Goal: Task Accomplishment & Management: Complete application form

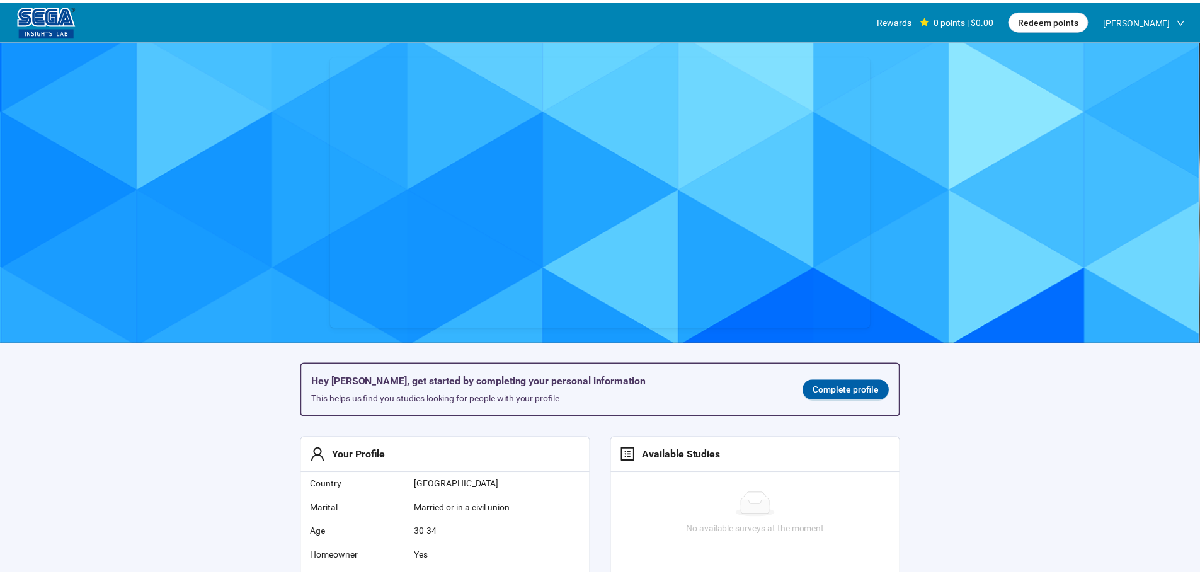
scroll to position [1, 0]
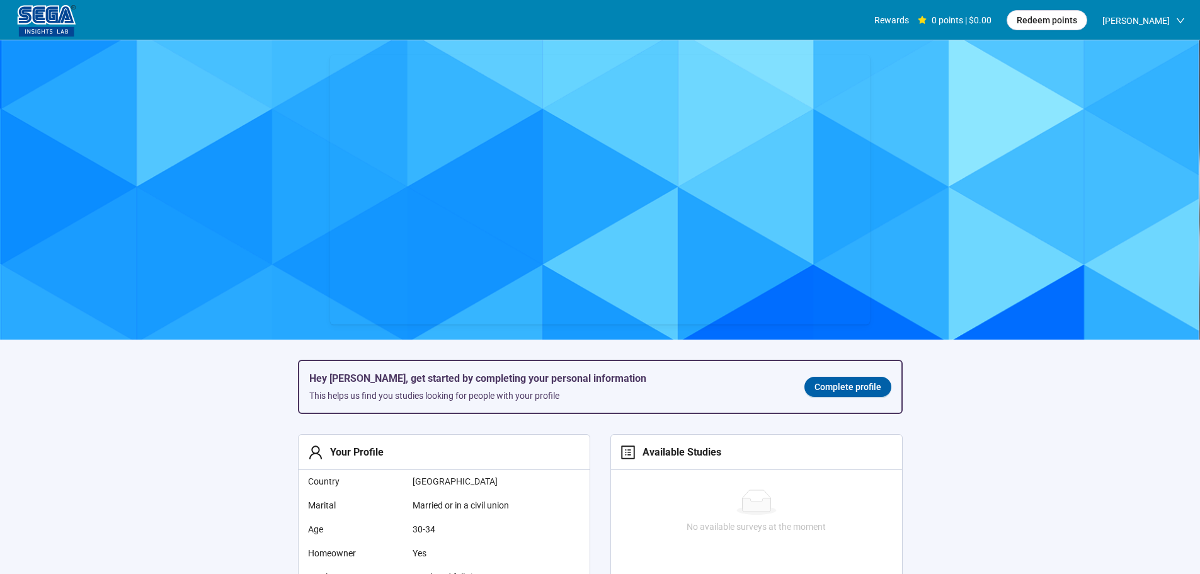
click at [830, 387] on span "Complete profile" at bounding box center [848, 387] width 67 height 14
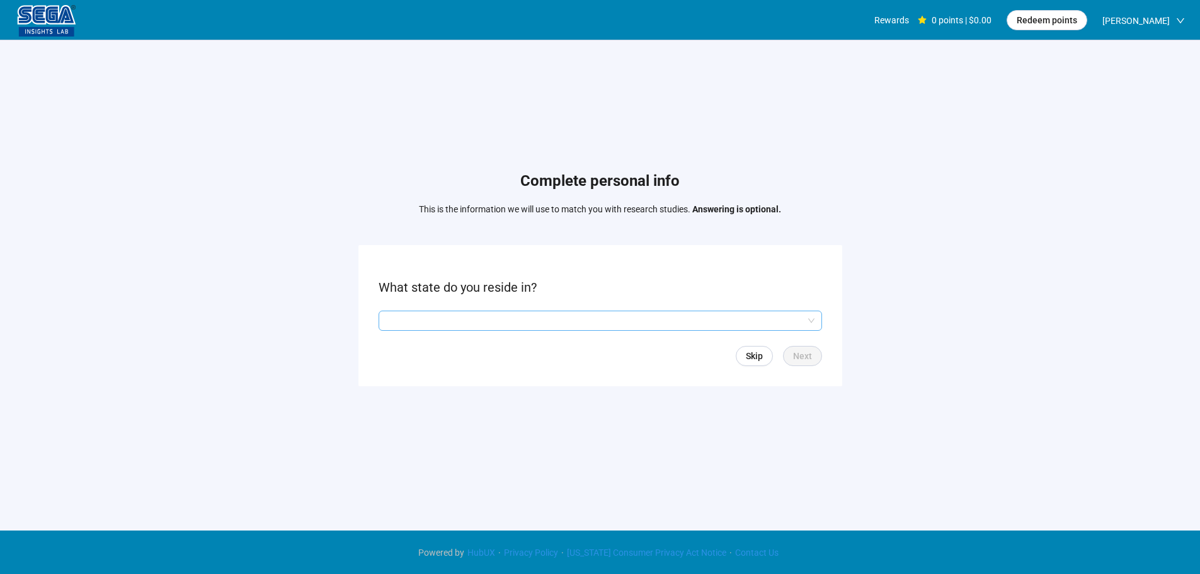
click at [525, 318] on input "search" at bounding box center [600, 320] width 428 height 19
drag, startPoint x: 437, startPoint y: 322, endPoint x: 447, endPoint y: 387, distance: 66.3
click at [437, 322] on input "search" at bounding box center [600, 320] width 428 height 19
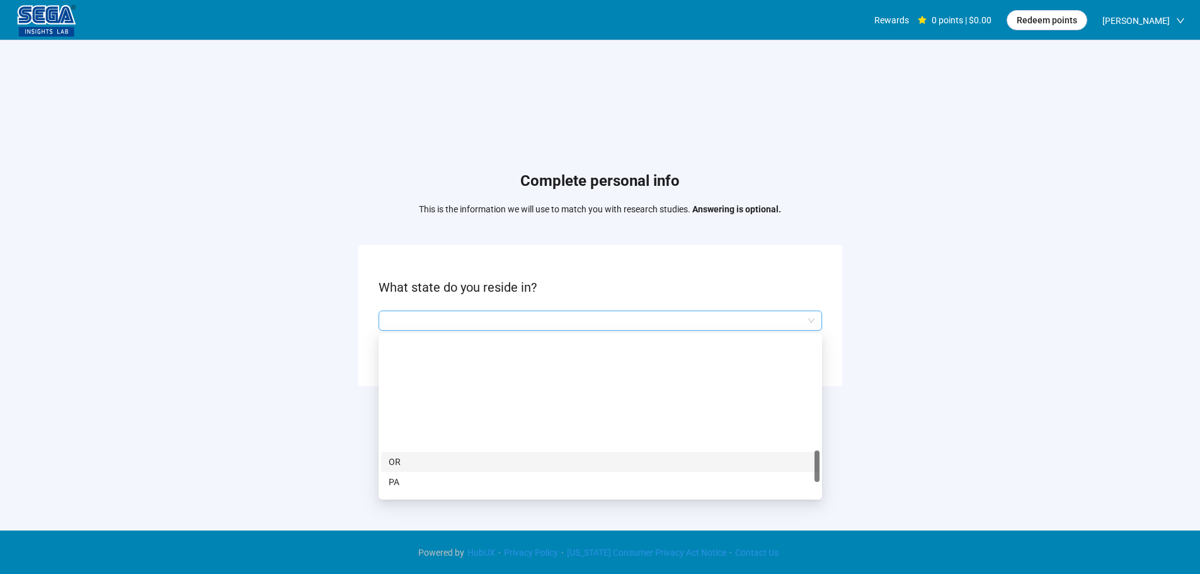
scroll to position [756, 0]
click at [434, 400] on p "SC" at bounding box center [600, 396] width 423 height 14
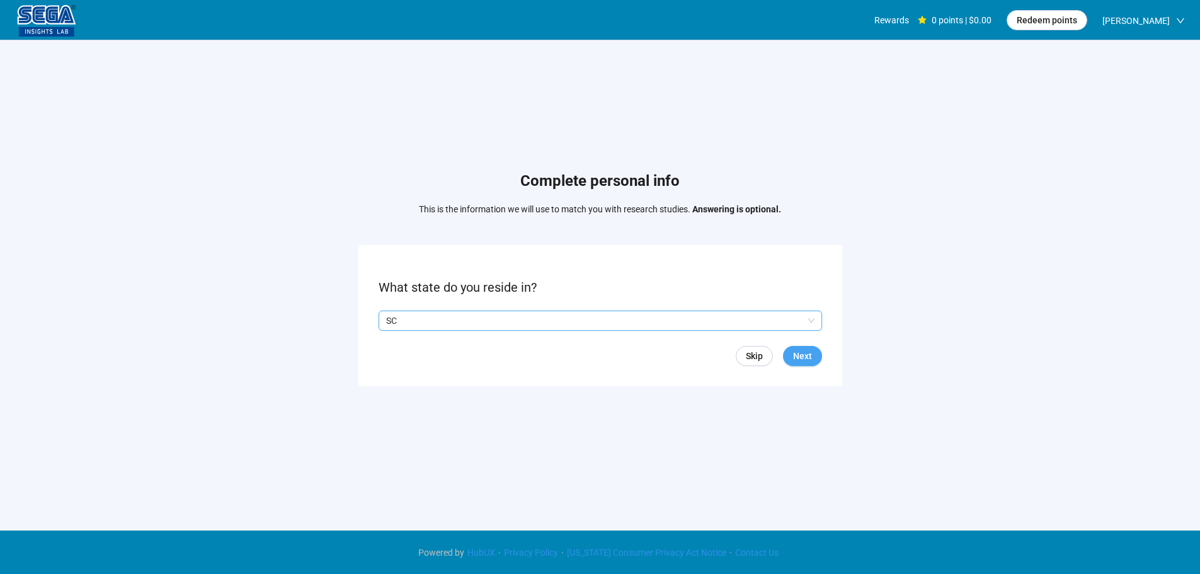
click at [805, 353] on span "Next" at bounding box center [802, 356] width 19 height 14
drag, startPoint x: 541, startPoint y: 314, endPoint x: 537, endPoint y: 324, distance: 10.2
click at [540, 314] on input "search" at bounding box center [600, 320] width 428 height 19
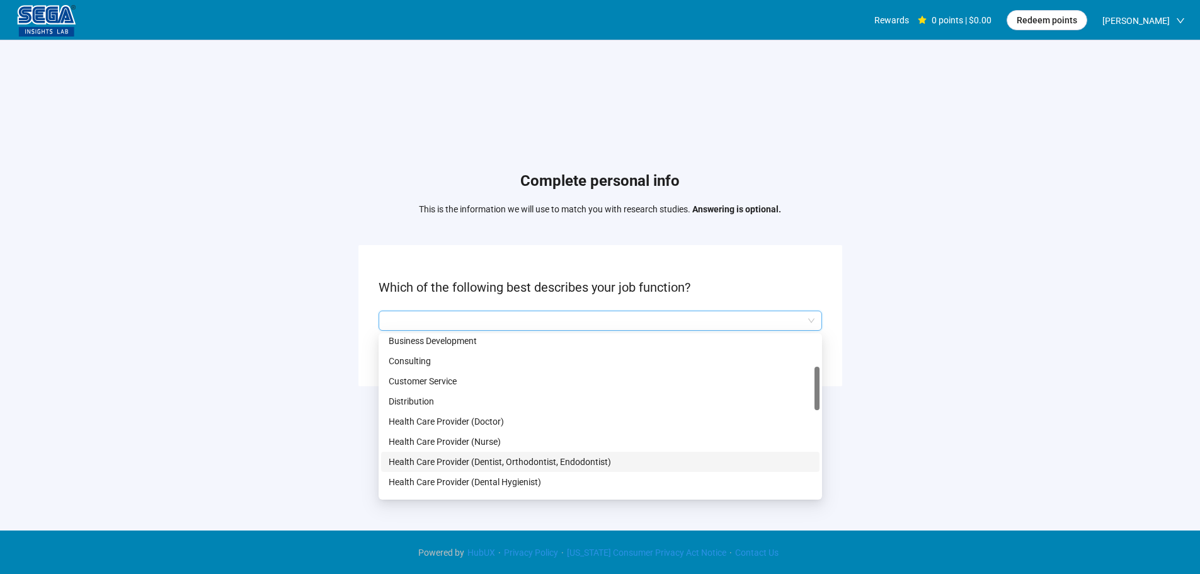
scroll to position [252, 0]
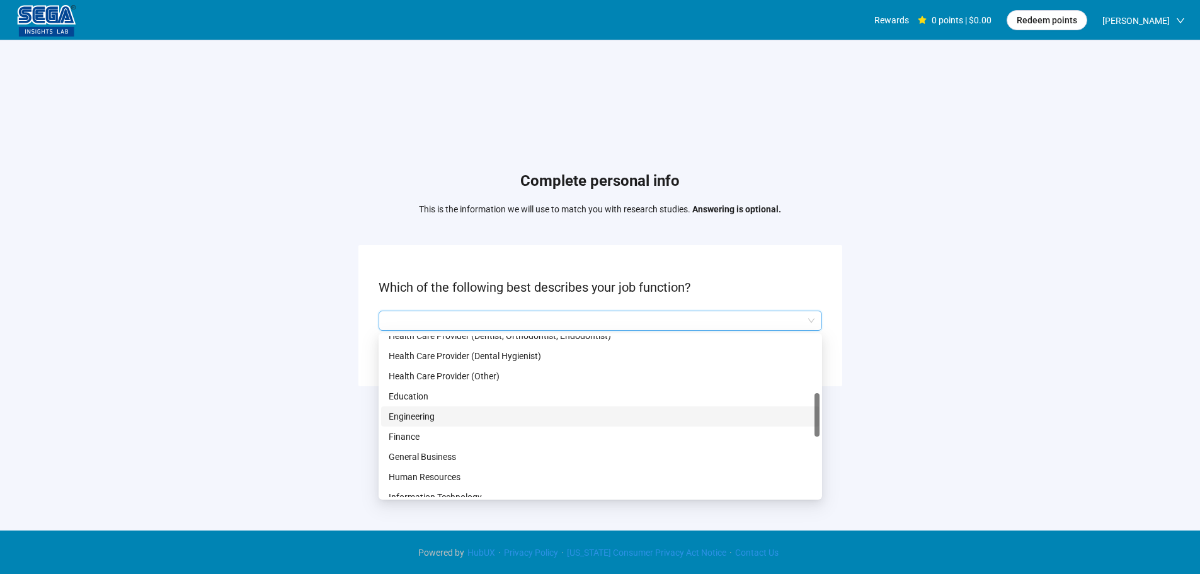
click at [445, 413] on p "Engineering" at bounding box center [600, 417] width 423 height 14
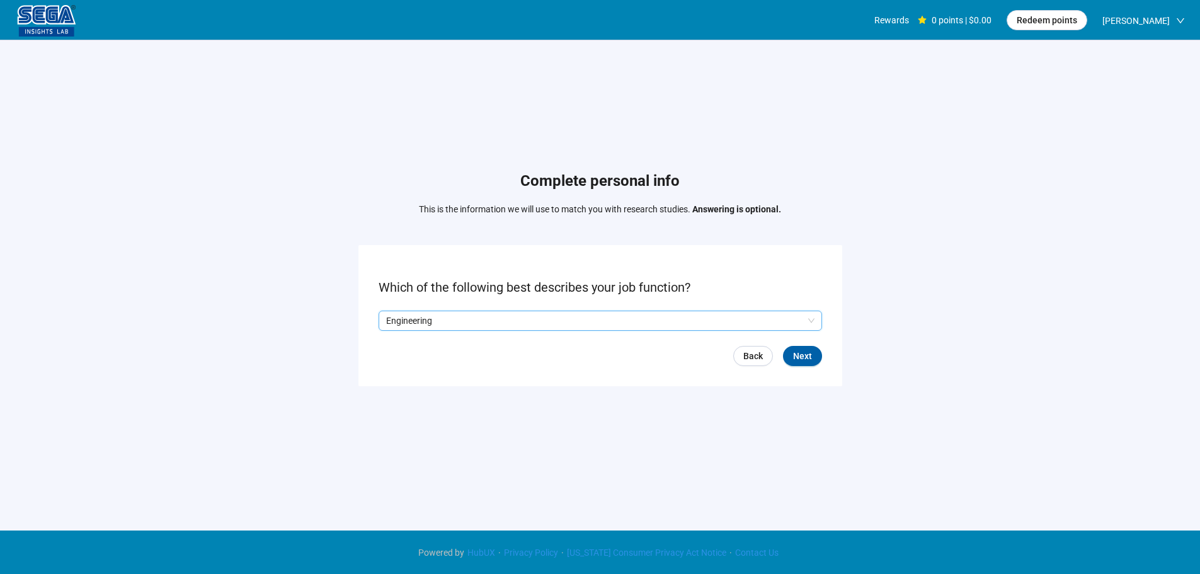
click at [823, 350] on form "Which of the following best describes your job function? Q2hhcmFjdGVyaXN0aWNBbn…" at bounding box center [600, 315] width 484 height 141
click at [808, 361] on span "Next" at bounding box center [802, 356] width 19 height 14
click at [448, 319] on input "search" at bounding box center [600, 320] width 428 height 19
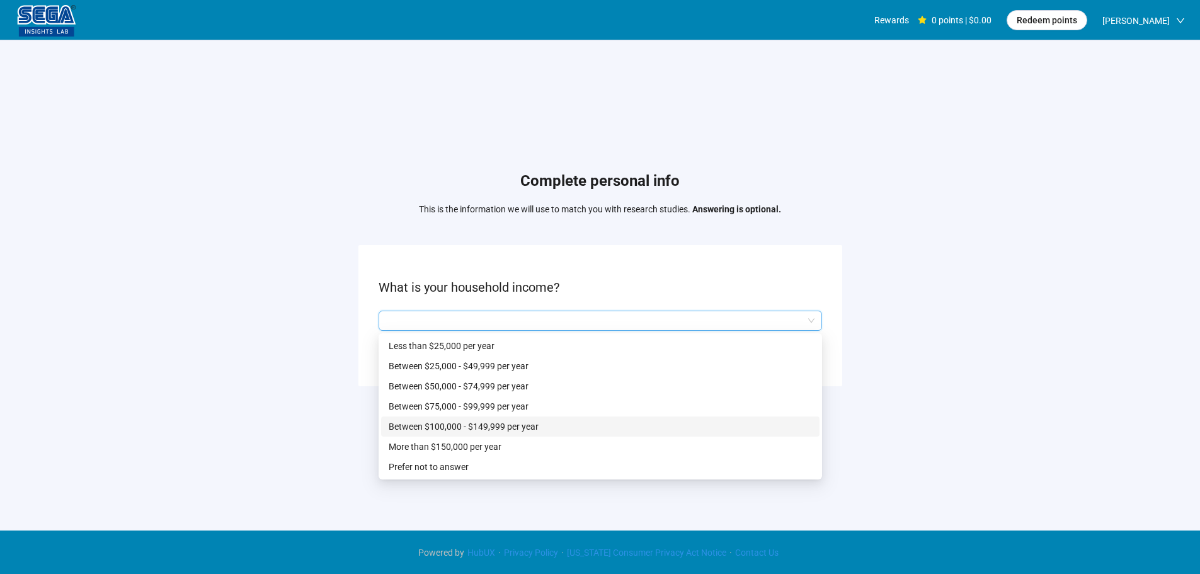
click at [441, 423] on p "Between $100,000 - $149,999 per year" at bounding box center [600, 427] width 423 height 14
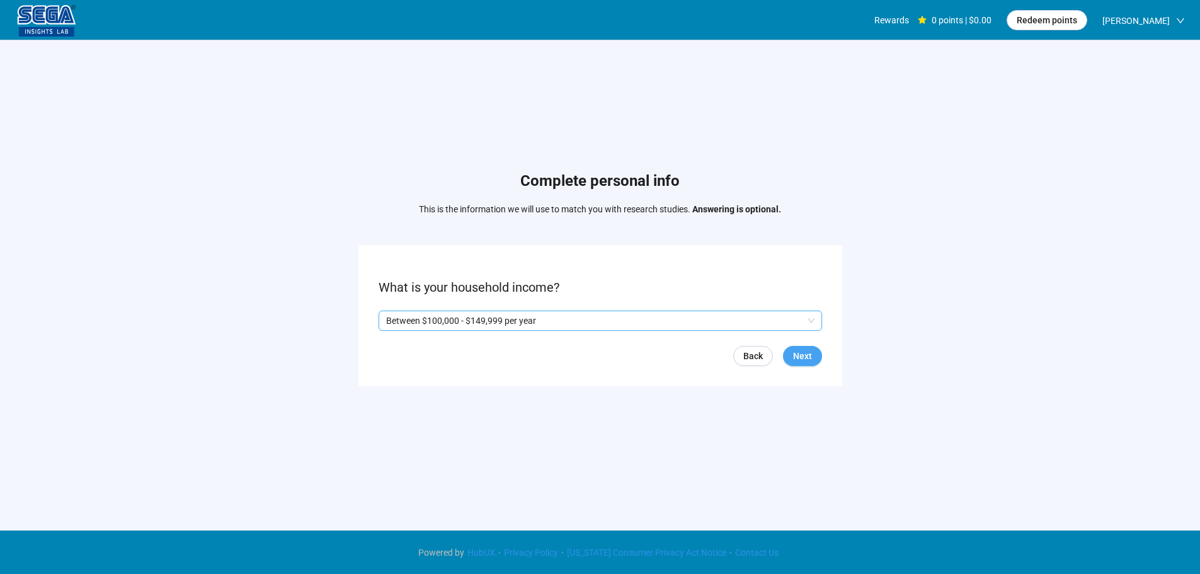
click at [807, 348] on button "Next" at bounding box center [802, 356] width 39 height 20
click at [396, 325] on p "Yes" at bounding box center [398, 321] width 14 height 14
click at [803, 362] on span "Next" at bounding box center [802, 356] width 19 height 14
click at [505, 318] on input "search" at bounding box center [600, 320] width 428 height 19
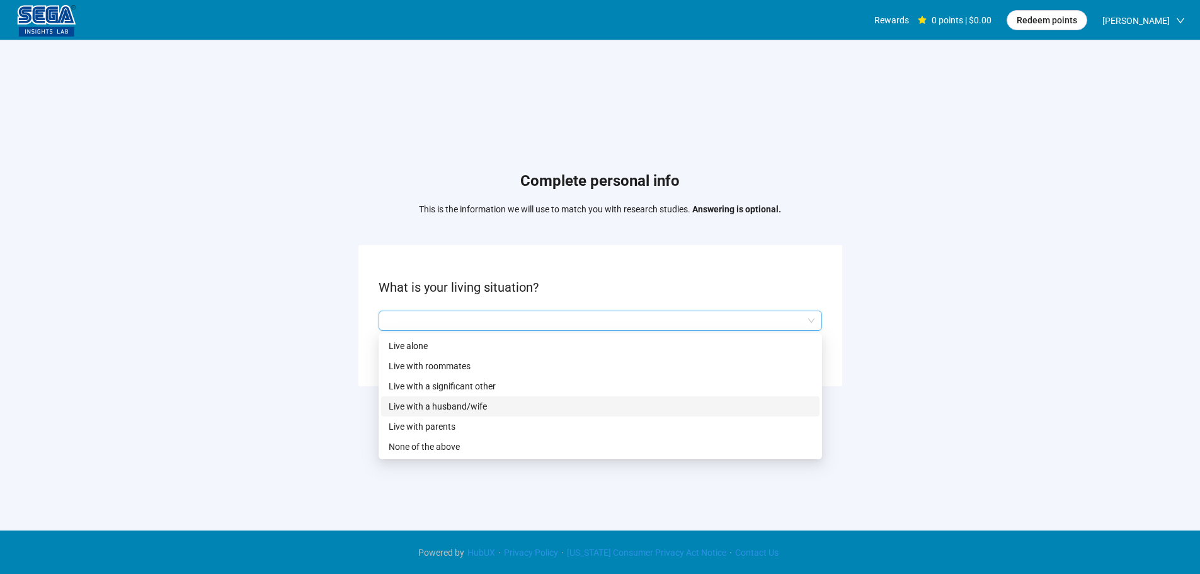
click at [491, 401] on p "Live with a husband/wife" at bounding box center [600, 406] width 423 height 14
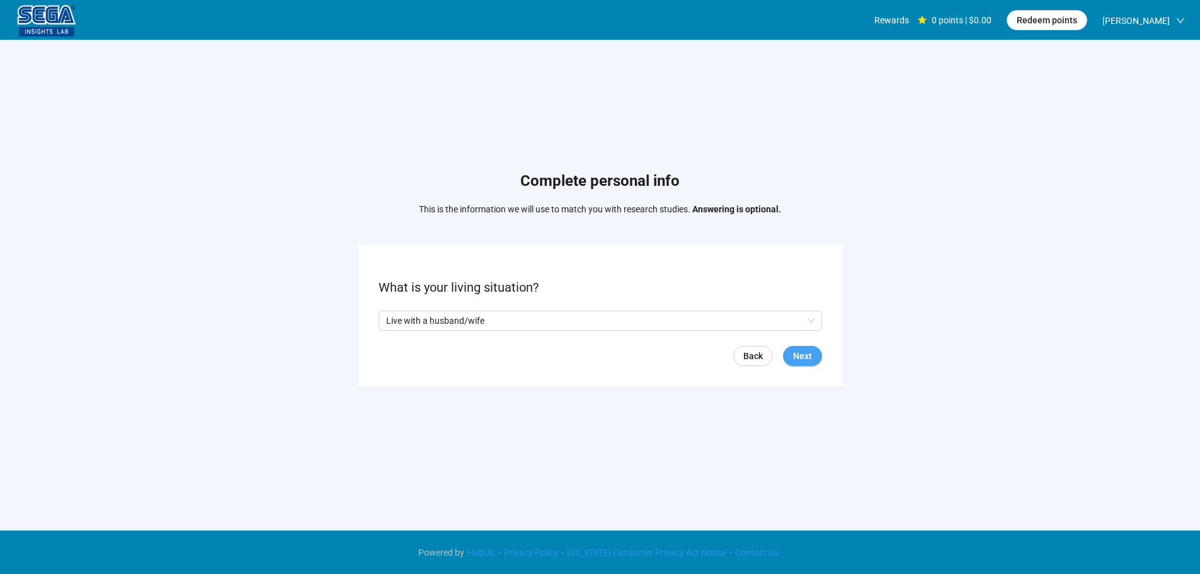
click at [815, 358] on button "Next" at bounding box center [802, 356] width 39 height 20
click at [449, 327] on input "search" at bounding box center [600, 320] width 428 height 19
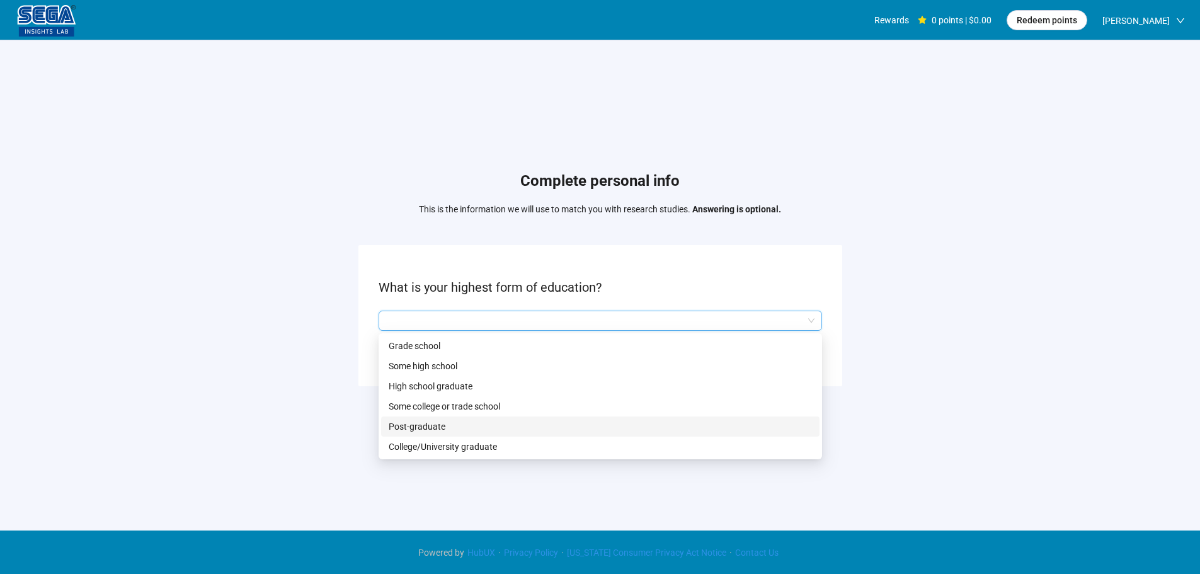
click at [449, 425] on p "Post-graduate" at bounding box center [600, 427] width 423 height 14
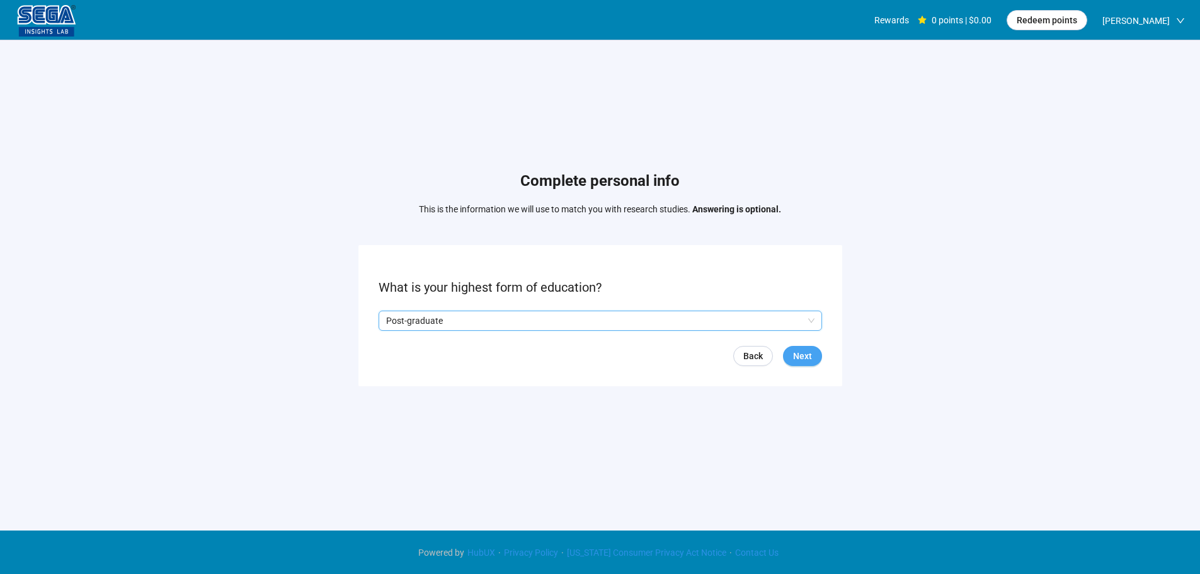
click at [808, 357] on span "Next" at bounding box center [802, 356] width 19 height 14
click at [464, 335] on form "What is your ethnicity? Back Next" at bounding box center [600, 315] width 484 height 141
click at [468, 316] on input "search" at bounding box center [600, 320] width 428 height 19
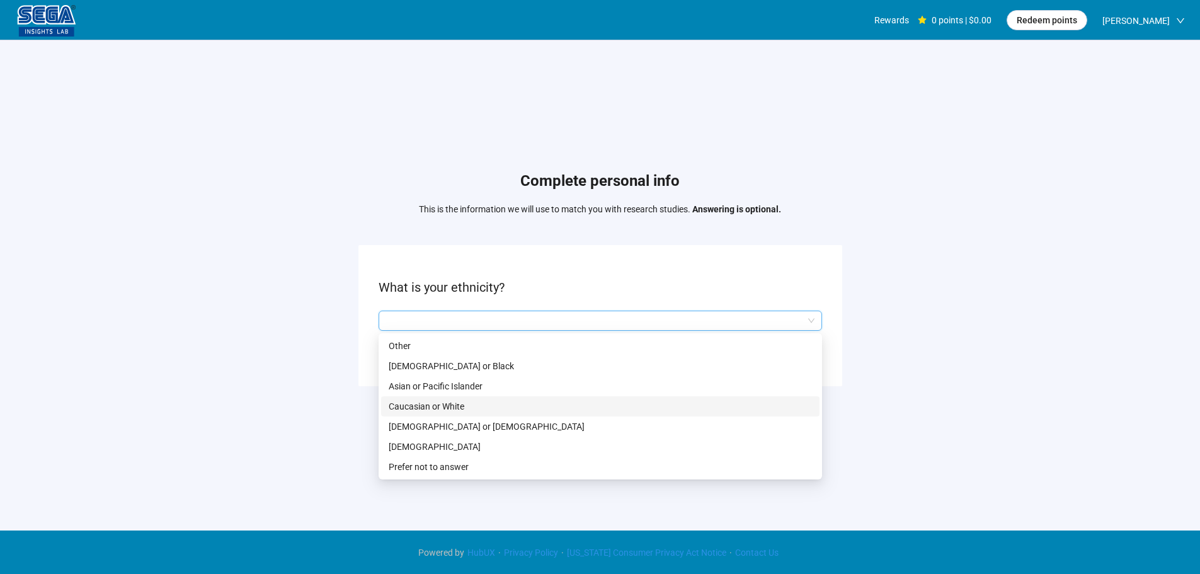
drag, startPoint x: 456, startPoint y: 404, endPoint x: 595, endPoint y: 412, distance: 138.8
click at [457, 404] on p "Caucasian or White" at bounding box center [600, 406] width 423 height 14
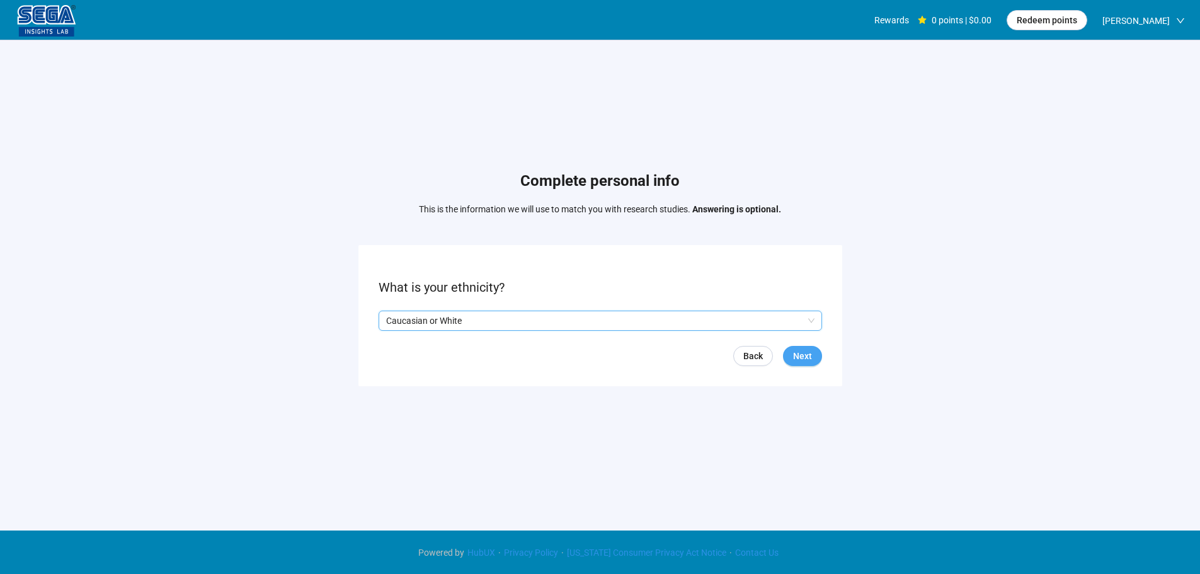
click at [815, 350] on button "Next" at bounding box center [802, 356] width 39 height 20
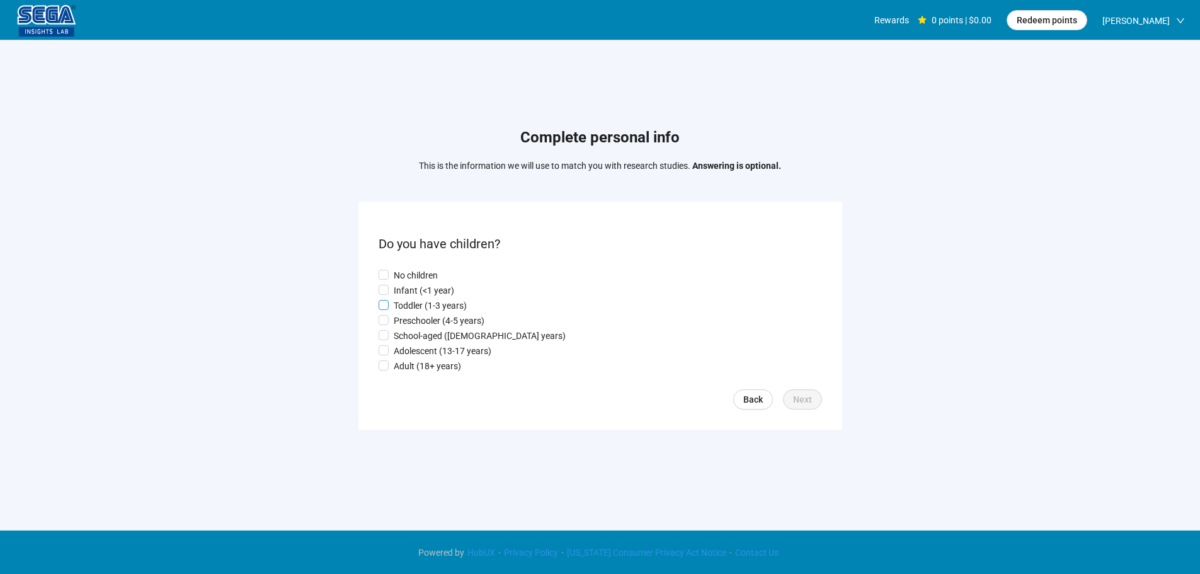
click at [435, 299] on p "Toddler (1-3 years)" at bounding box center [430, 306] width 73 height 14
click at [805, 405] on span "Next" at bounding box center [802, 400] width 19 height 14
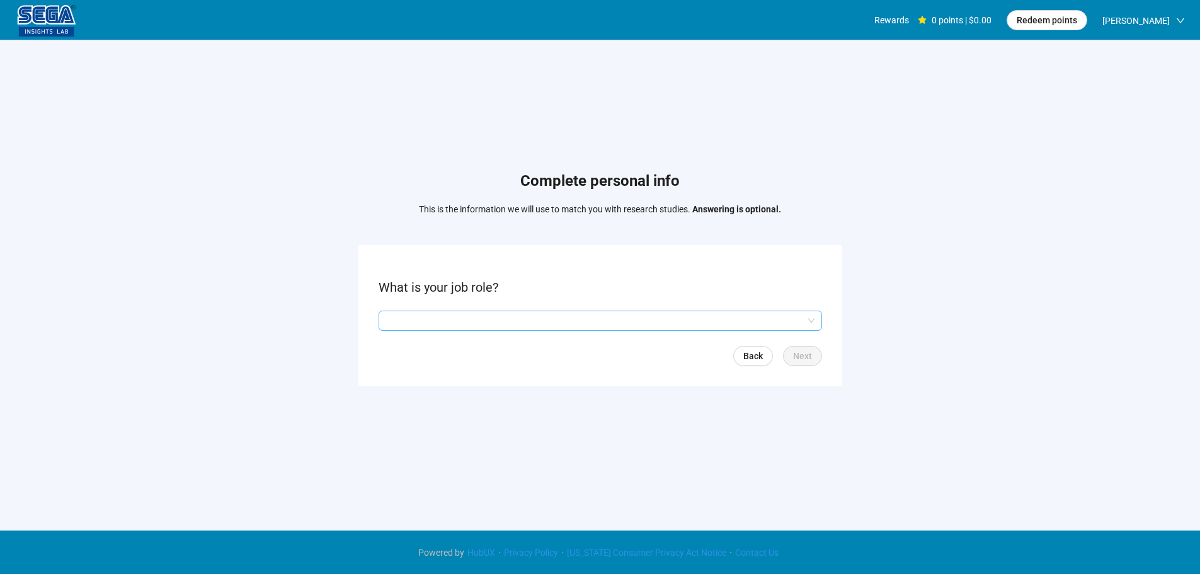
drag, startPoint x: 502, startPoint y: 300, endPoint x: 497, endPoint y: 316, distance: 16.5
click at [501, 299] on form "What is your job role? Back Next" at bounding box center [600, 315] width 484 height 141
click at [497, 316] on input "search" at bounding box center [600, 320] width 428 height 19
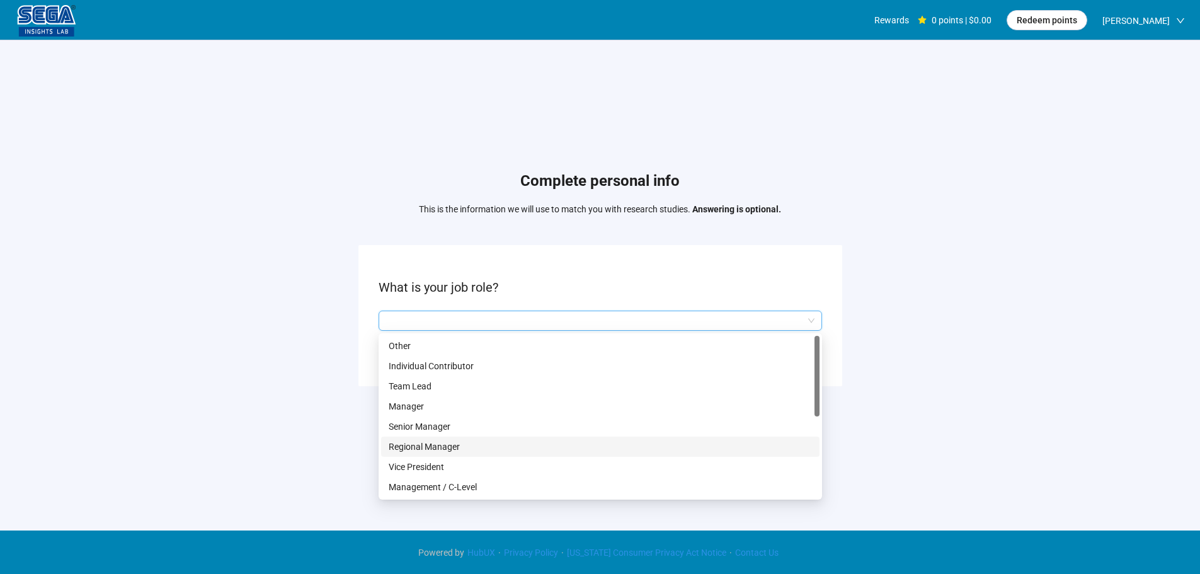
click at [456, 450] on p "Regional Manager" at bounding box center [600, 447] width 423 height 14
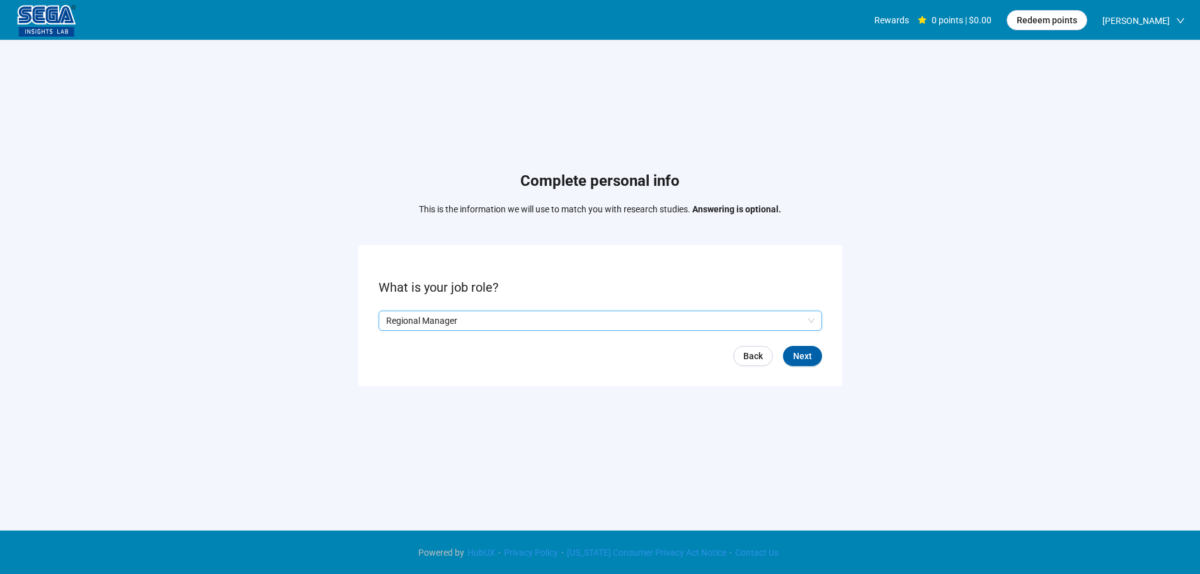
click at [786, 342] on form "What is your job role? Q2hhcmFjdGVyaXN0aWNBbnN3ZXJOb2RlOjUwMmEwMmUwLTUzNTktNDBm…" at bounding box center [600, 315] width 484 height 141
click at [795, 345] on form "What is your job role? Regional Manager Q2hhcmFjdGVyaXN0aWNBbnN3ZXJOb2RlOjNmZTU…" at bounding box center [600, 315] width 484 height 141
click at [803, 349] on span "Next" at bounding box center [802, 356] width 19 height 14
click at [474, 327] on input "search" at bounding box center [600, 320] width 428 height 19
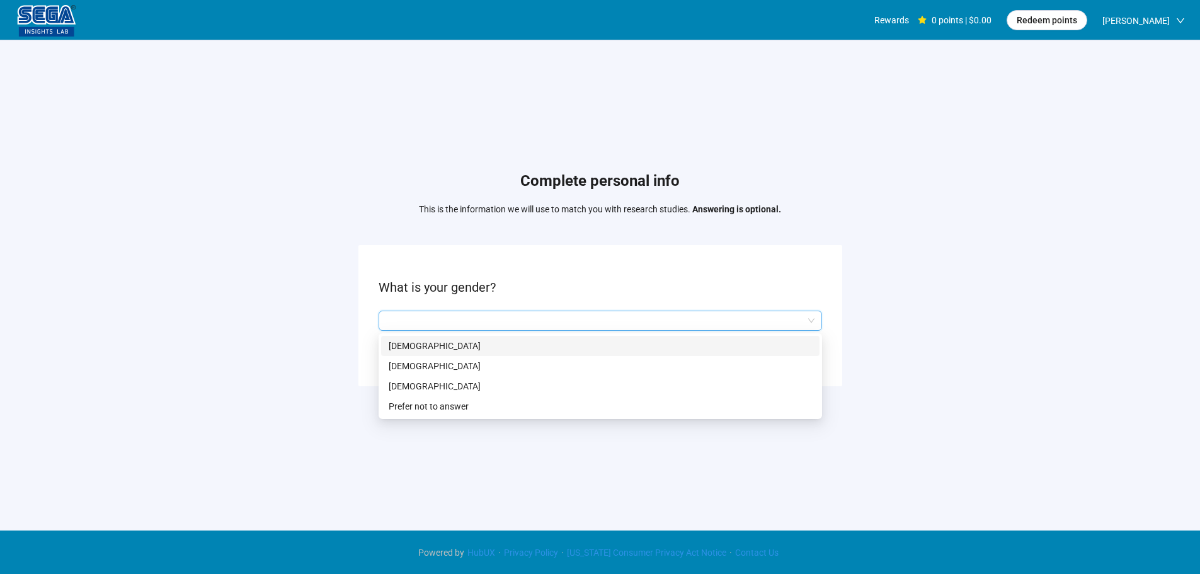
click at [432, 347] on p "[DEMOGRAPHIC_DATA]" at bounding box center [600, 346] width 423 height 14
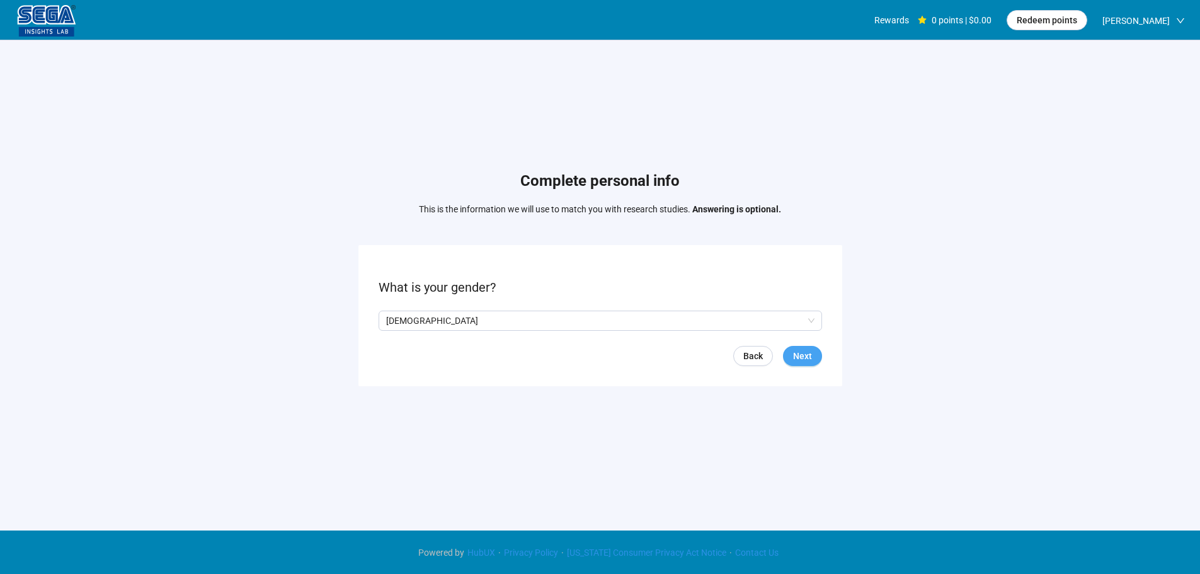
click at [805, 352] on span "Next" at bounding box center [802, 356] width 19 height 14
click at [405, 319] on input at bounding box center [406, 320] width 55 height 19
type input "**"
click at [812, 353] on span "Next" at bounding box center [802, 356] width 19 height 14
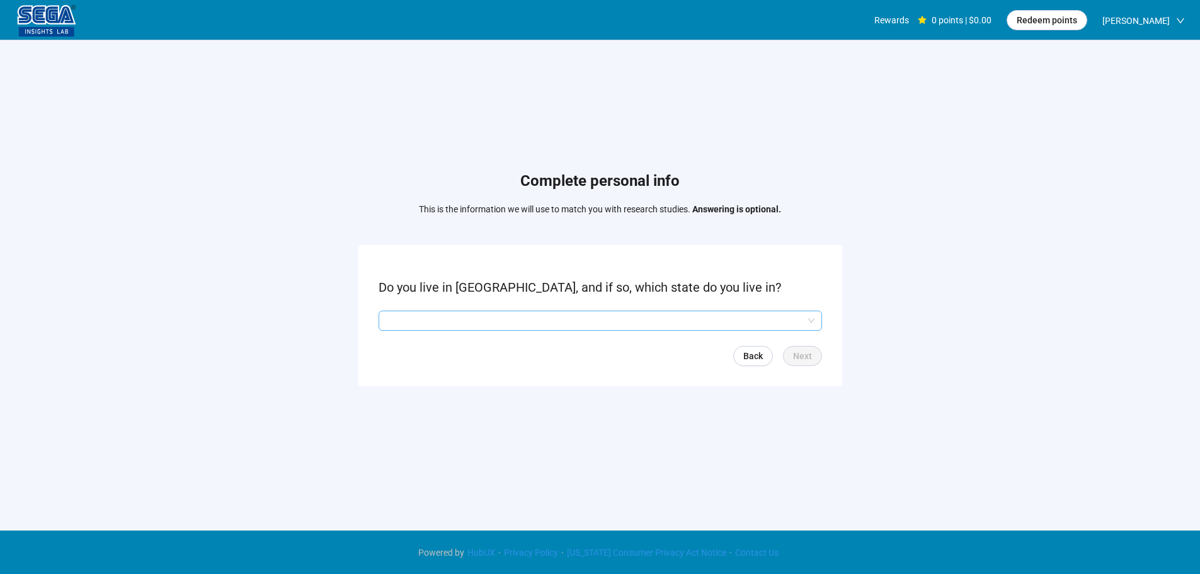
click at [630, 323] on input "search" at bounding box center [600, 320] width 428 height 19
click at [489, 322] on input "search" at bounding box center [600, 320] width 428 height 19
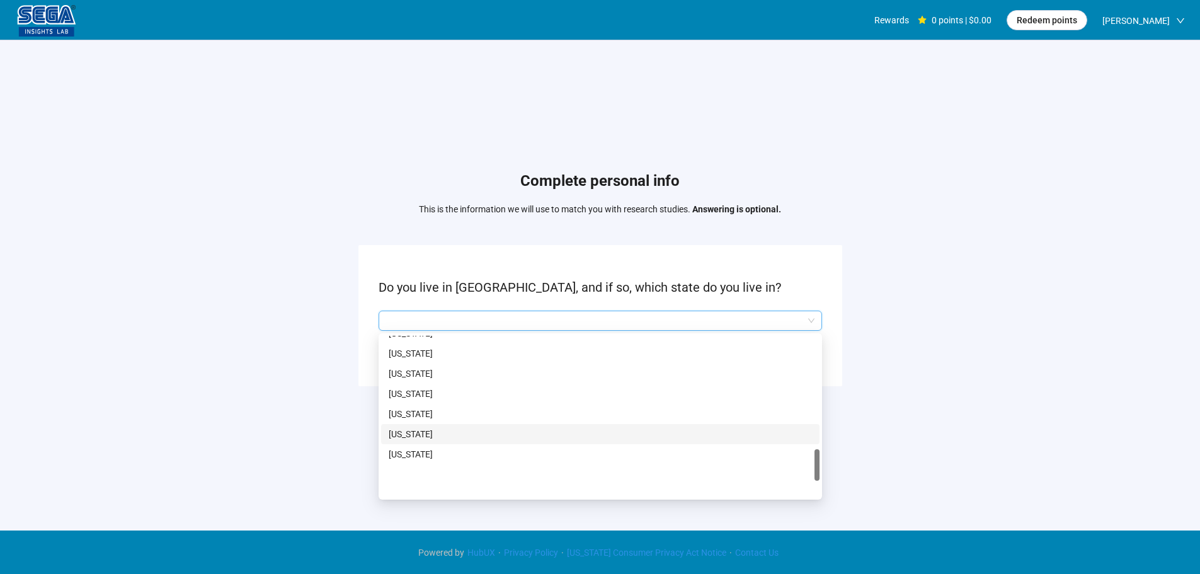
scroll to position [756, 0]
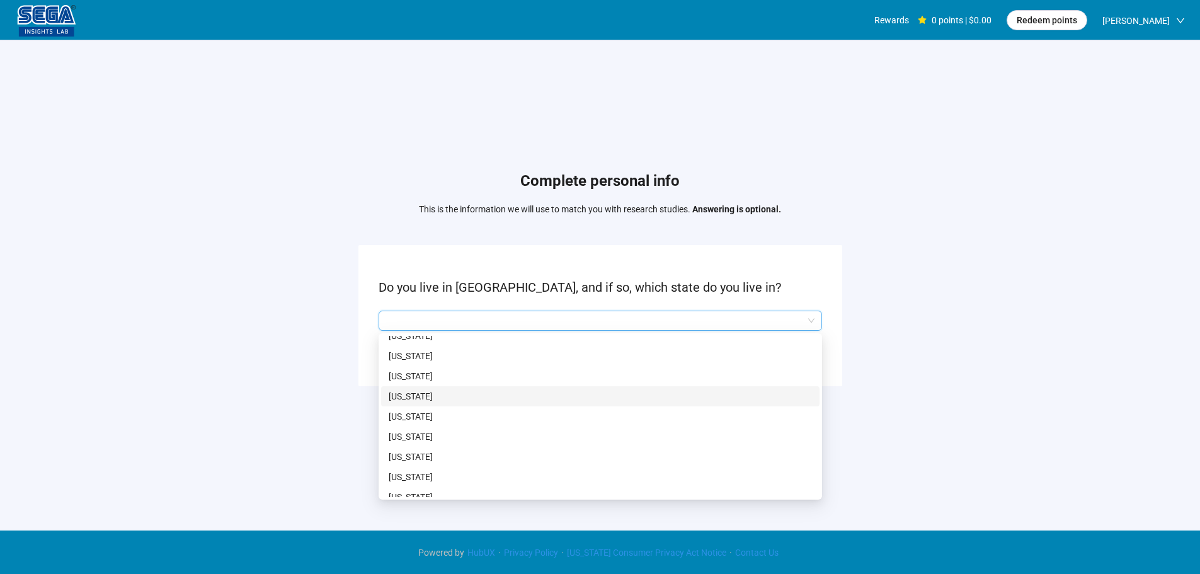
drag, startPoint x: 451, startPoint y: 376, endPoint x: 474, endPoint y: 401, distance: 34.3
click at [474, 401] on div "[US_STATE] [US_STATE] [US_STATE] [US_STATE] [US_STATE] [US_STATE] [US_STATE] [U…" at bounding box center [600, 427] width 439 height 202
click at [471, 396] on p "[US_STATE]" at bounding box center [600, 396] width 423 height 14
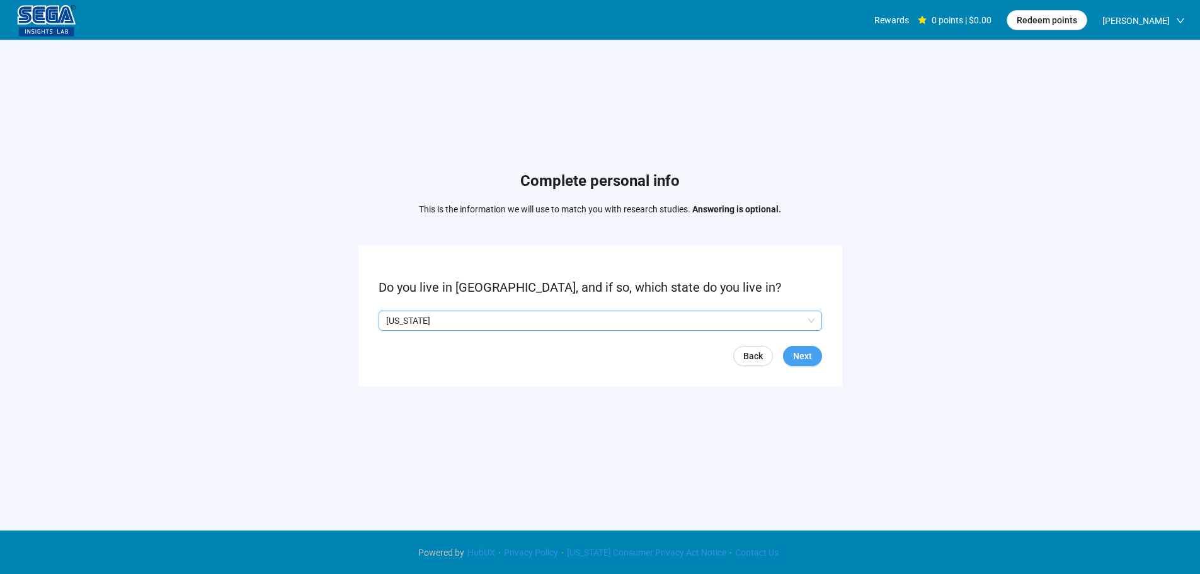
click at [806, 349] on span "Next" at bounding box center [802, 356] width 19 height 14
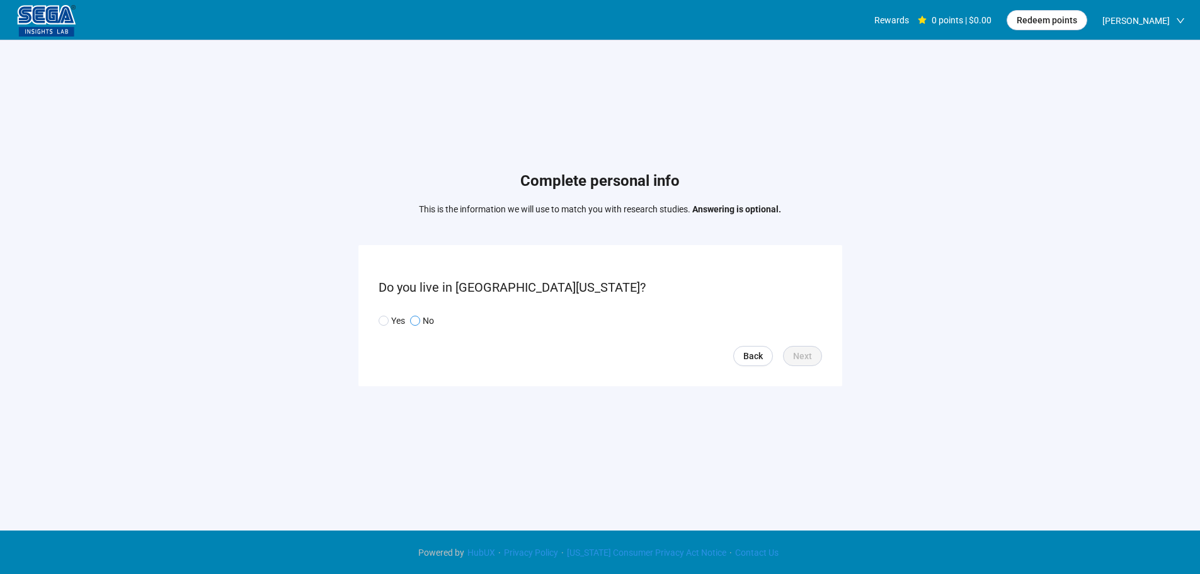
click at [429, 321] on p "No" at bounding box center [428, 321] width 11 height 14
click at [813, 358] on button "Next" at bounding box center [802, 356] width 39 height 20
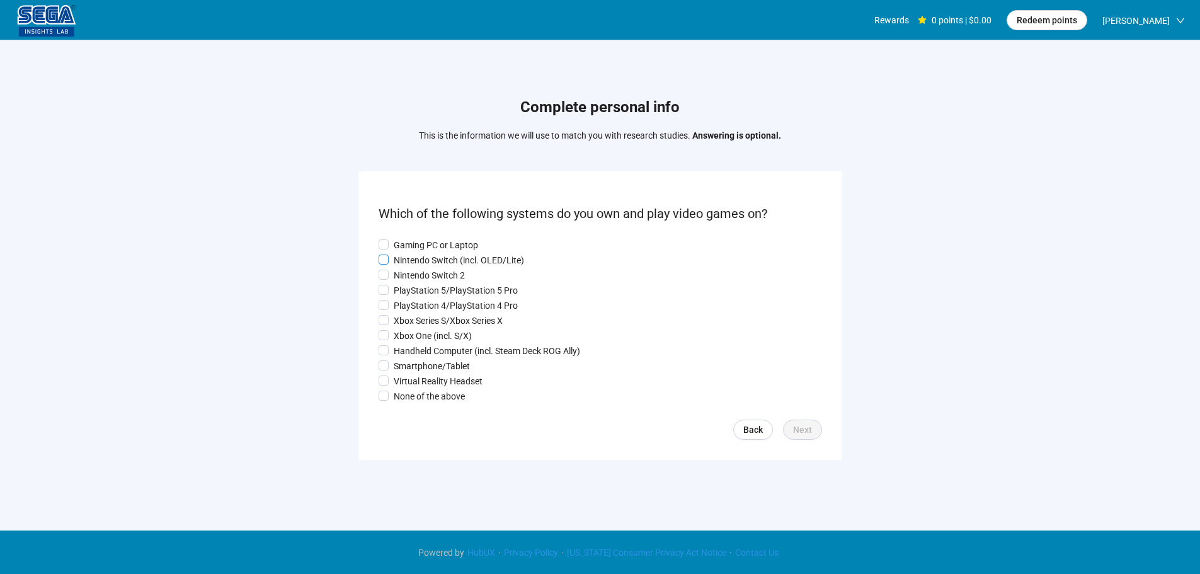
drag, startPoint x: 421, startPoint y: 239, endPoint x: 418, endPoint y: 260, distance: 20.3
click at [421, 239] on p "Gaming PC or Laptop" at bounding box center [436, 245] width 84 height 14
click at [418, 260] on p "Nintendo Switch (incl. OLED/Lite)" at bounding box center [459, 260] width 130 height 14
drag, startPoint x: 419, startPoint y: 278, endPoint x: 413, endPoint y: 303, distance: 26.0
click at [419, 278] on p "Nintendo Switch 2" at bounding box center [429, 275] width 71 height 14
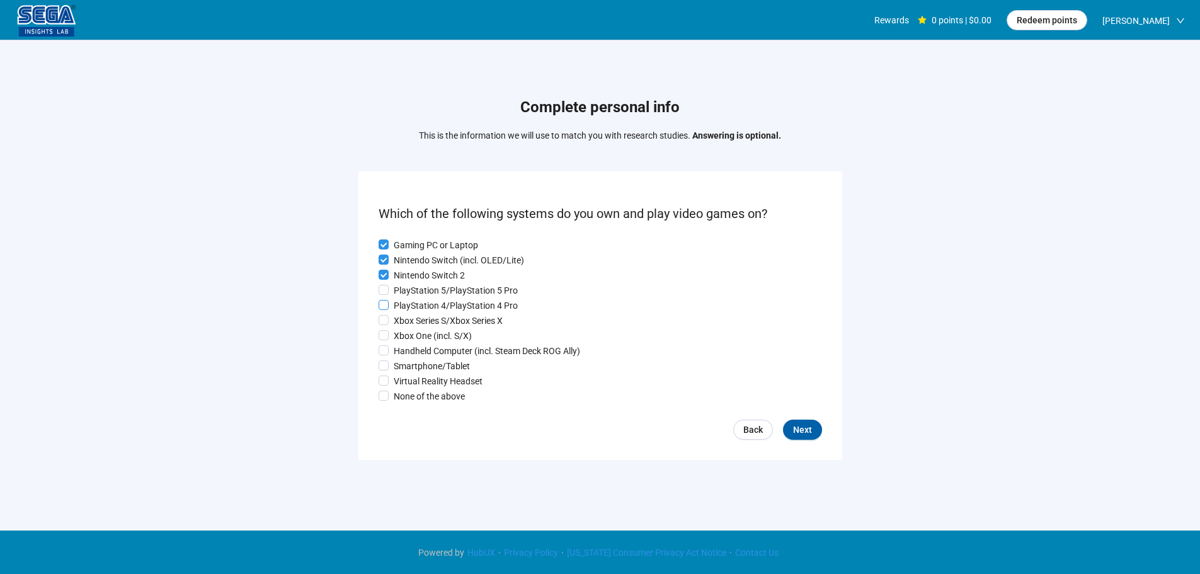
click at [413, 304] on p "PlayStation 4/PlayStation 4 Pro" at bounding box center [456, 306] width 124 height 14
drag, startPoint x: 413, startPoint y: 309, endPoint x: 413, endPoint y: 316, distance: 7.6
click at [413, 309] on p "PlayStation 4/PlayStation 4 Pro" at bounding box center [456, 306] width 124 height 14
click at [415, 333] on p "Xbox One (incl. S/X)" at bounding box center [433, 336] width 78 height 14
click at [420, 358] on p "Handheld Computer (incl. Steam Deck ROG Ally)" at bounding box center [487, 351] width 186 height 14
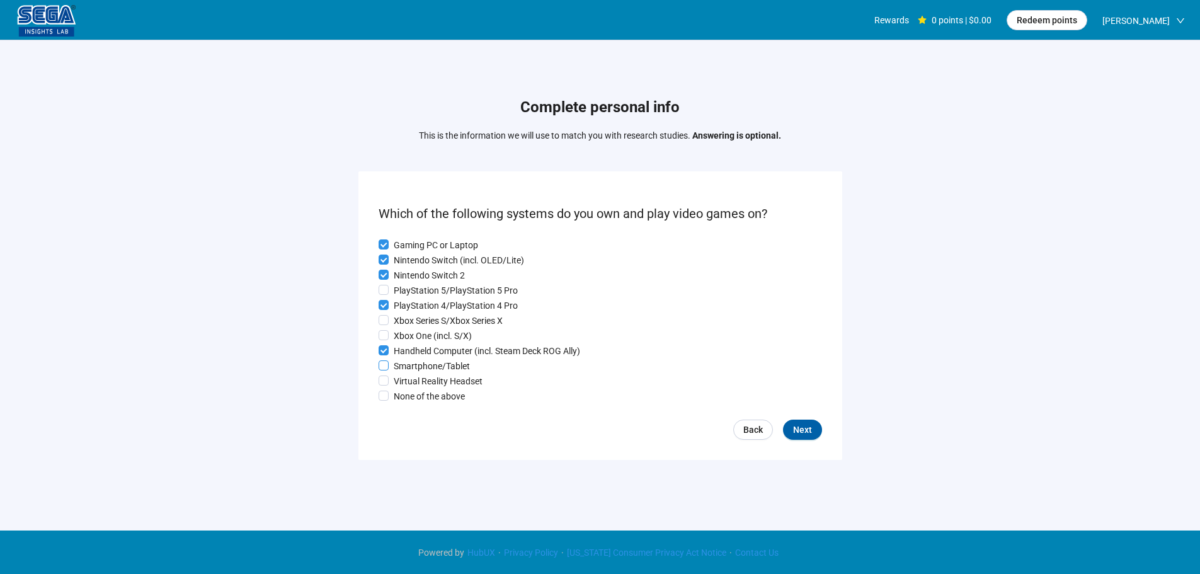
click at [413, 372] on p "Smartphone/Tablet" at bounding box center [432, 366] width 76 height 14
click at [435, 331] on p "Xbox One (incl. S/X)" at bounding box center [433, 336] width 78 height 14
click at [802, 429] on span "Next" at bounding box center [802, 430] width 19 height 14
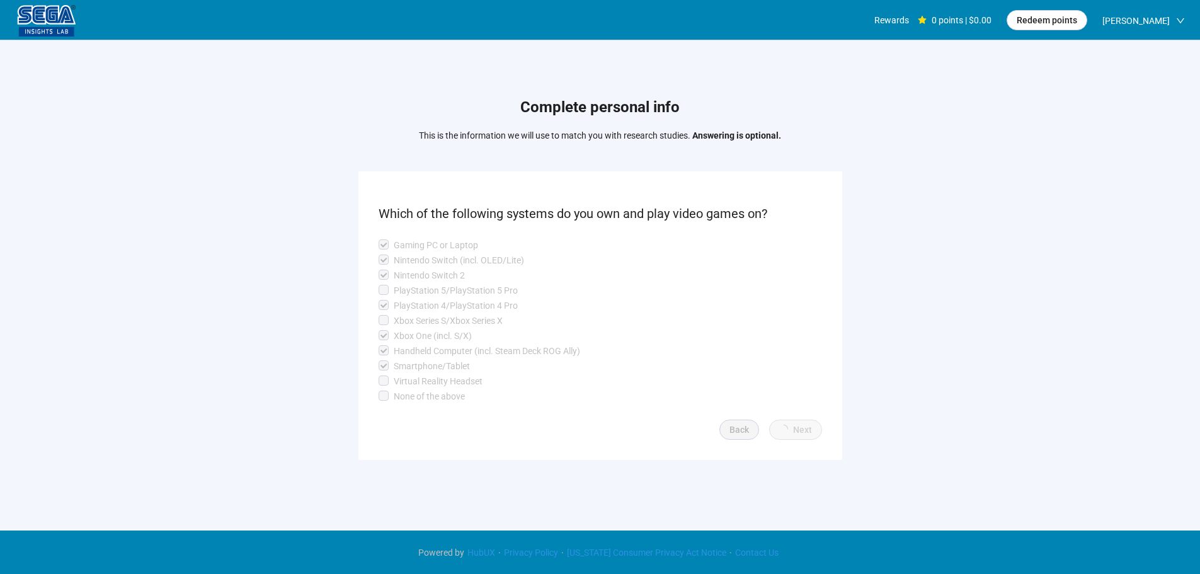
scroll to position [1, 0]
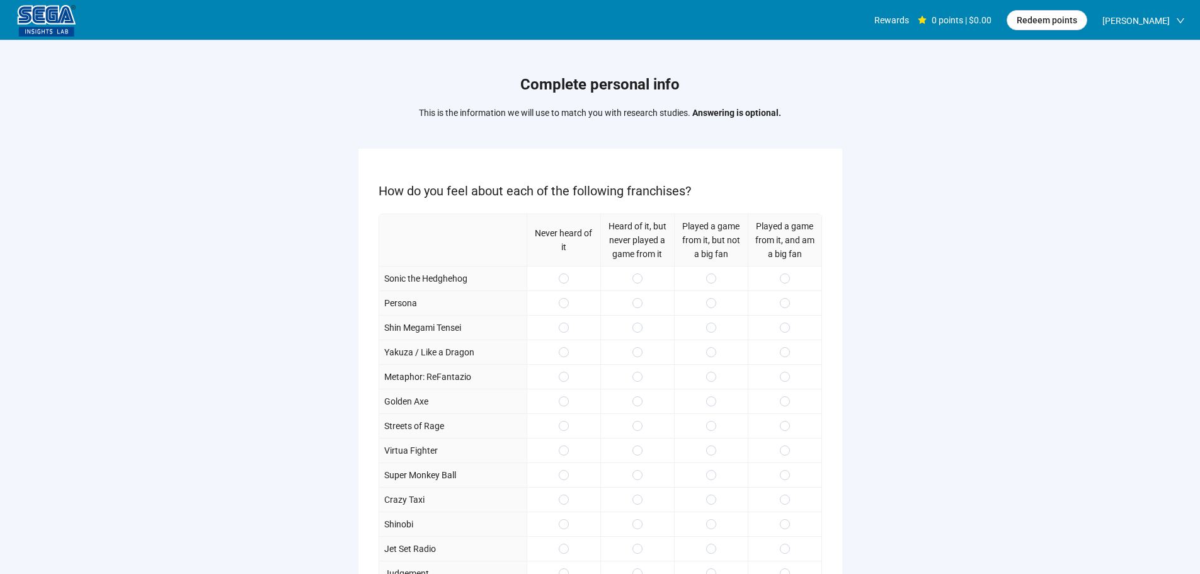
click at [716, 313] on div at bounding box center [711, 302] width 74 height 25
drag, startPoint x: 713, startPoint y: 340, endPoint x: 713, endPoint y: 348, distance: 8.2
click at [713, 344] on div at bounding box center [711, 352] width 74 height 25
click at [715, 359] on label at bounding box center [711, 352] width 10 height 14
drag, startPoint x: 713, startPoint y: 321, endPoint x: 713, endPoint y: 309, distance: 11.3
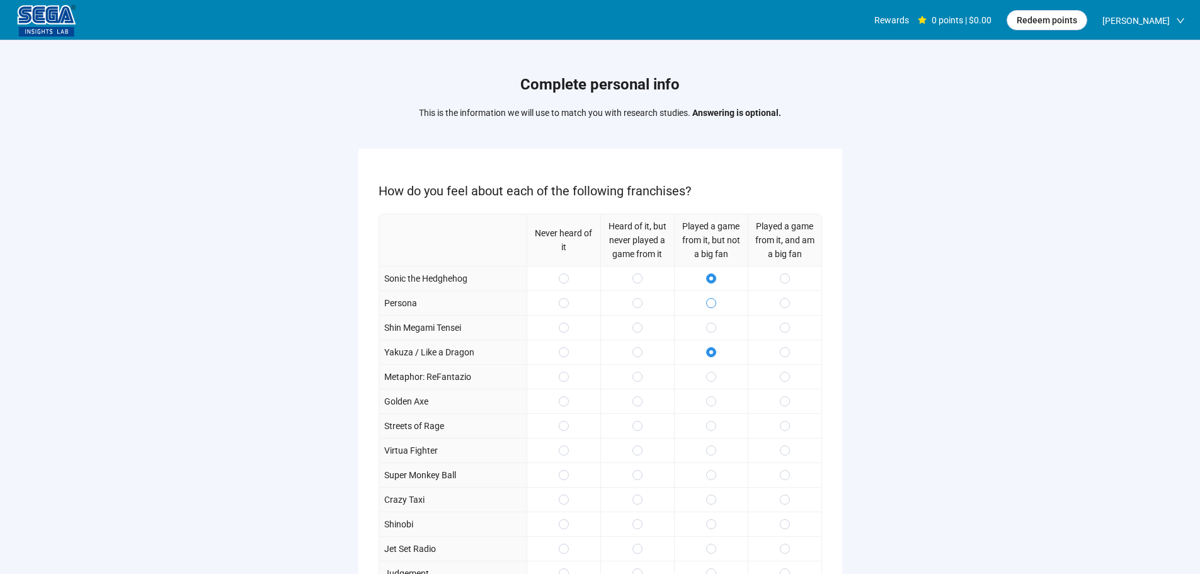
click at [713, 320] on div at bounding box center [711, 327] width 74 height 25
click at [716, 297] on label at bounding box center [711, 303] width 10 height 14
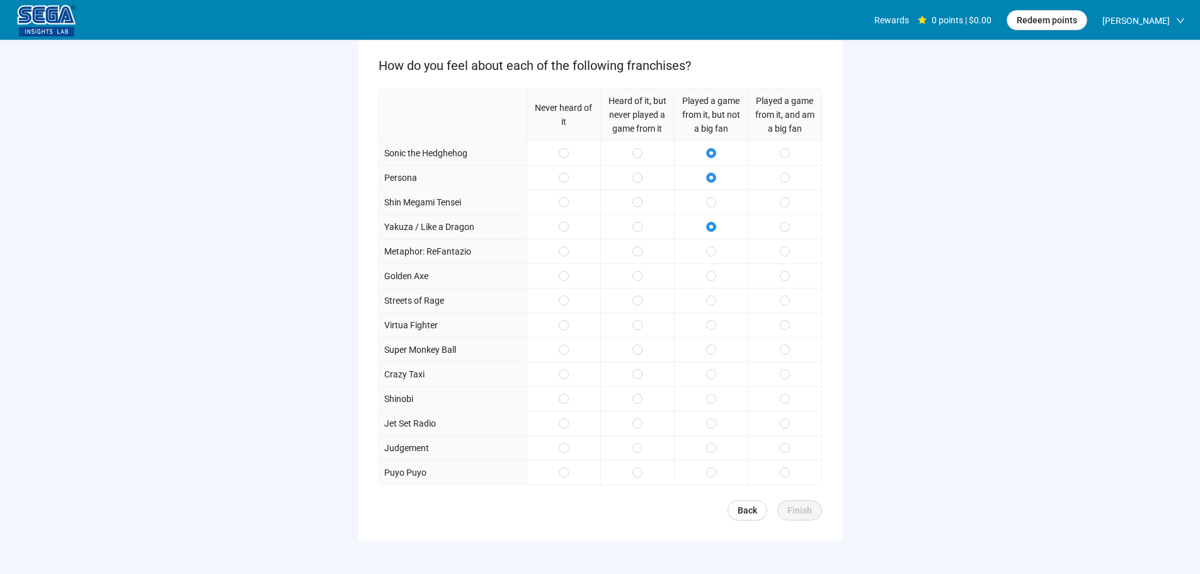
scroll to position [126, 0]
click at [783, 287] on div at bounding box center [785, 299] width 74 height 25
click at [782, 301] on span at bounding box center [785, 300] width 10 height 10
click at [781, 318] on div at bounding box center [785, 324] width 74 height 25
click at [784, 316] on div at bounding box center [785, 324] width 74 height 25
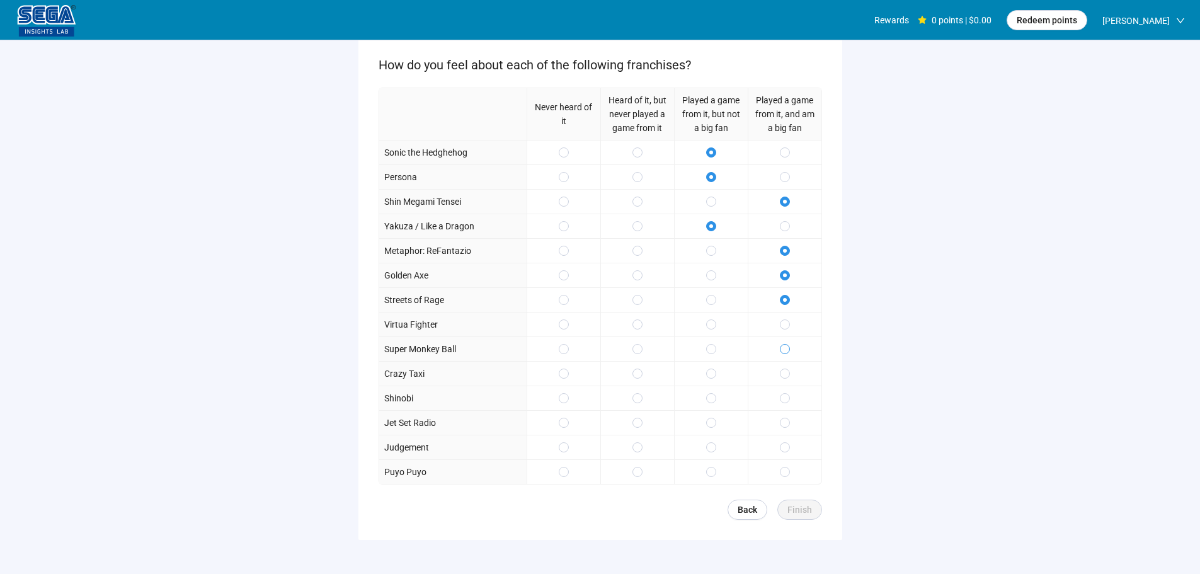
drag, startPoint x: 785, startPoint y: 333, endPoint x: 785, endPoint y: 343, distance: 9.5
click at [785, 336] on div "Never heard of it Heard of it, but never played a game from it Played a game fr…" at bounding box center [601, 286] width 444 height 397
click at [782, 381] on div at bounding box center [785, 373] width 74 height 25
click at [785, 410] on div "Never heard of it Heard of it, but never played a game from it Played a game fr…" at bounding box center [601, 286] width 444 height 397
click at [785, 422] on span at bounding box center [785, 423] width 10 height 10
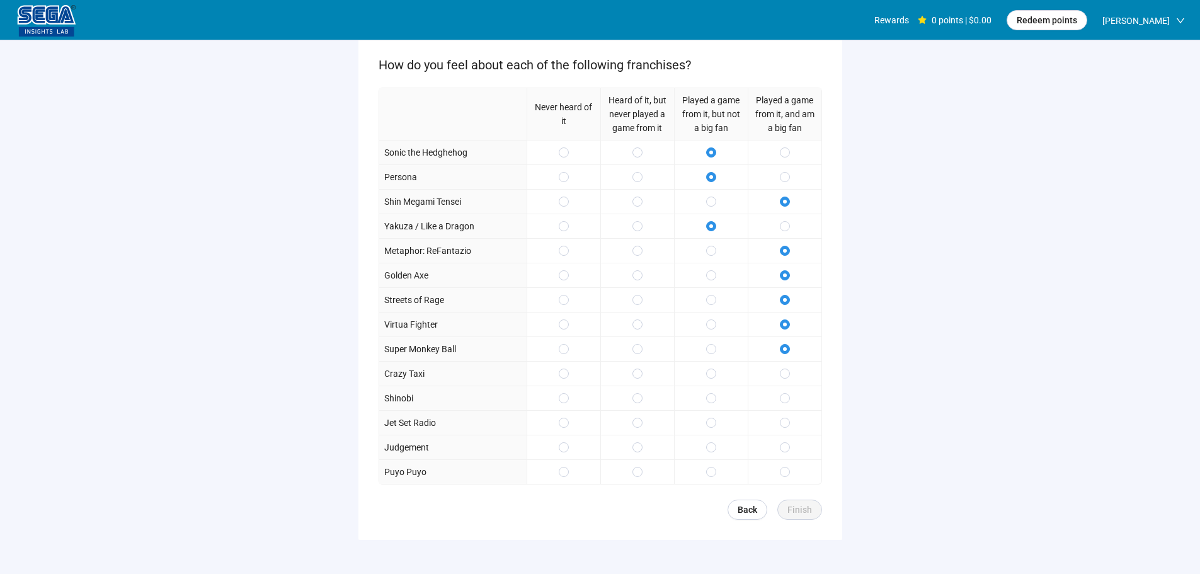
click at [786, 439] on div at bounding box center [785, 447] width 74 height 25
click at [711, 381] on label at bounding box center [711, 374] width 10 height 14
drag, startPoint x: 713, startPoint y: 430, endPoint x: 706, endPoint y: 447, distance: 17.8
click at [713, 431] on div at bounding box center [711, 422] width 74 height 25
drag, startPoint x: 706, startPoint y: 447, endPoint x: 705, endPoint y: 459, distance: 12.6
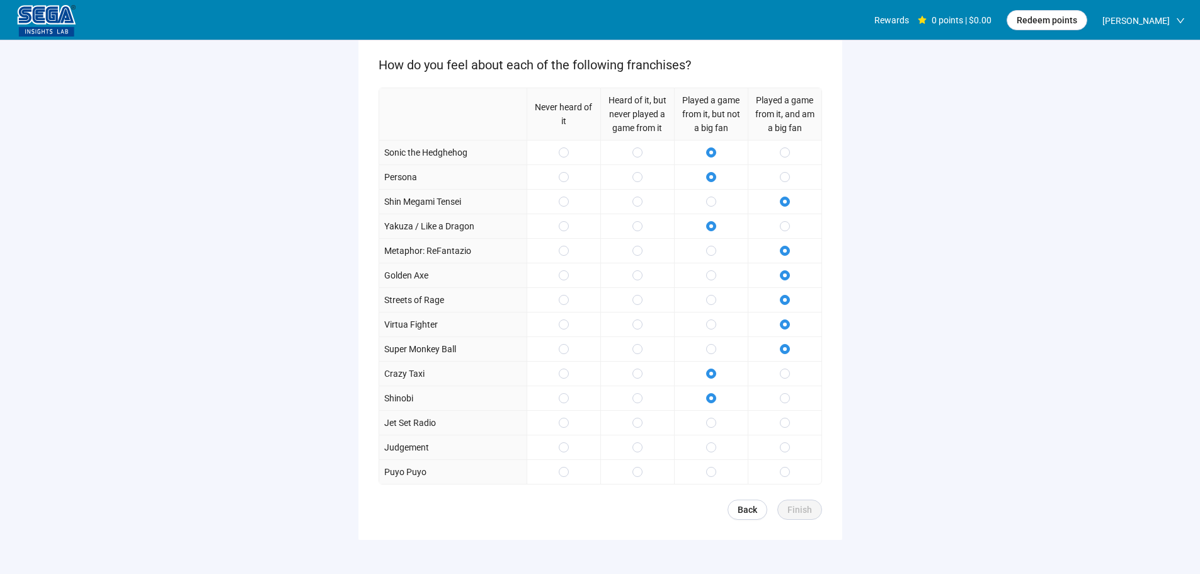
click at [706, 447] on span at bounding box center [711, 447] width 10 height 10
click at [705, 459] on div at bounding box center [711, 471] width 74 height 25
click at [788, 510] on span "Finish" at bounding box center [800, 510] width 25 height 14
